Goal: Information Seeking & Learning: Check status

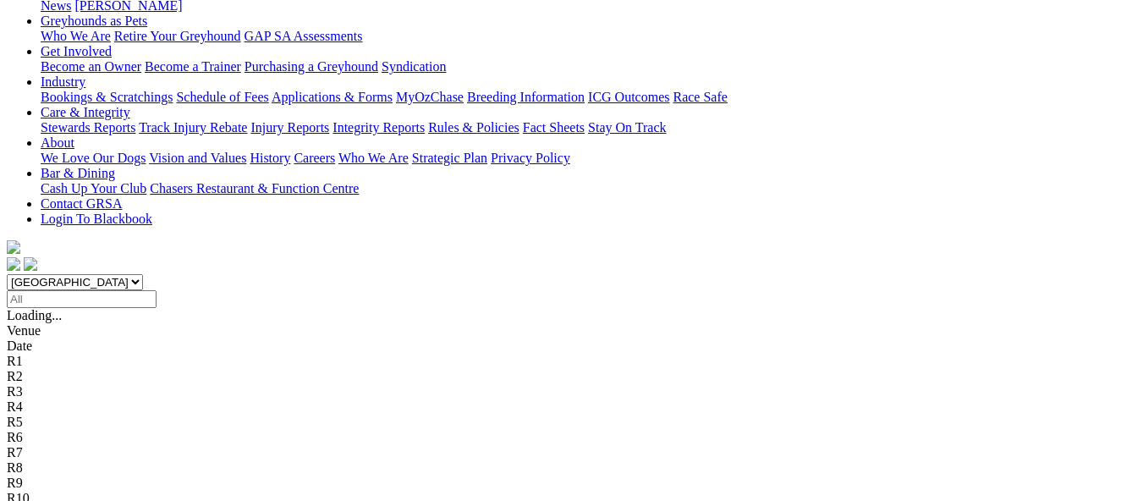
scroll to position [338, 0]
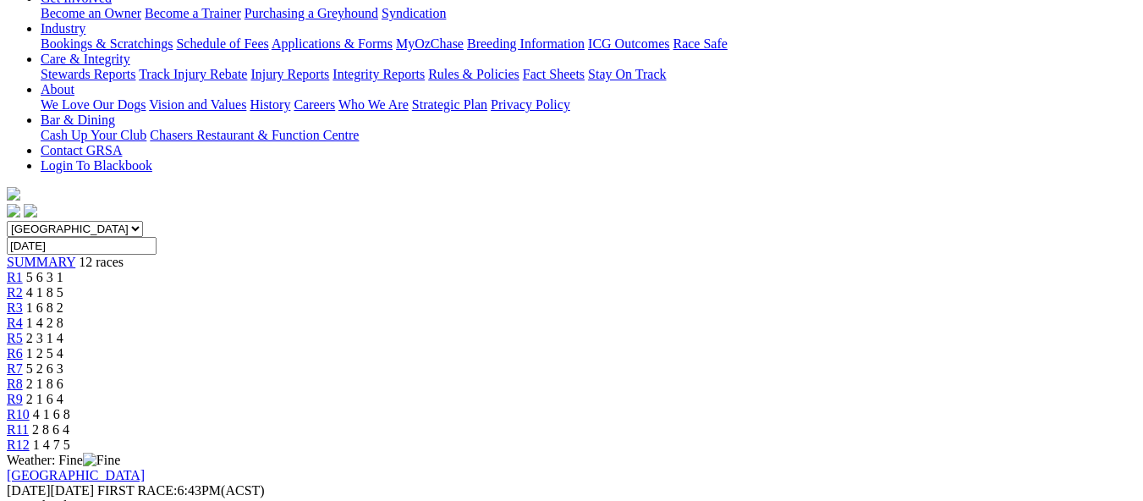
scroll to position [338, 0]
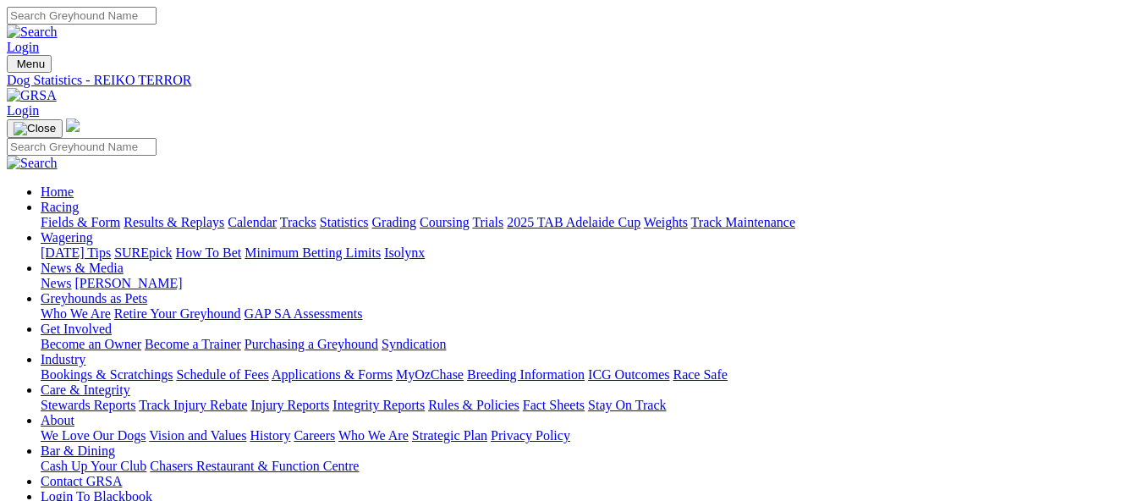
click at [503, 215] on link "Trials" at bounding box center [487, 222] width 31 height 14
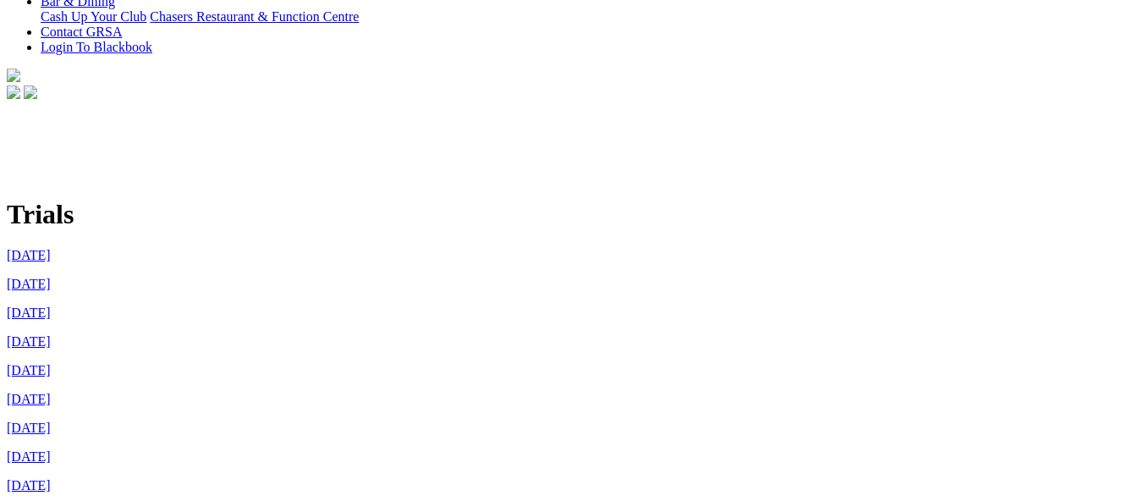
scroll to position [338, 0]
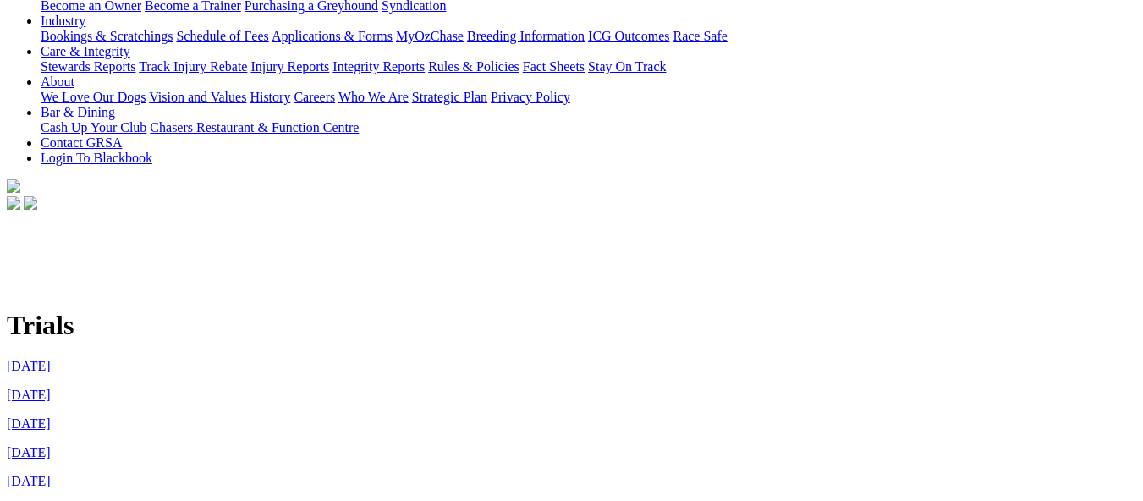
click at [51, 359] on link "3rd September 2025" at bounding box center [29, 366] width 44 height 14
